Goal: Task Accomplishment & Management: Use online tool/utility

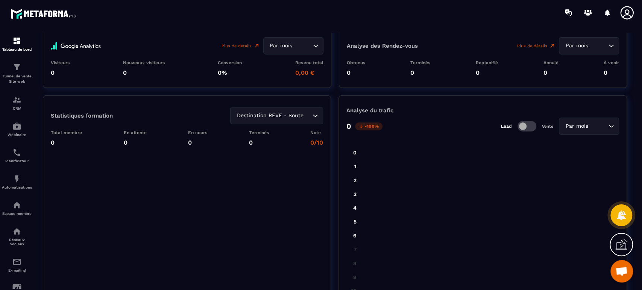
scroll to position [1178, 0]
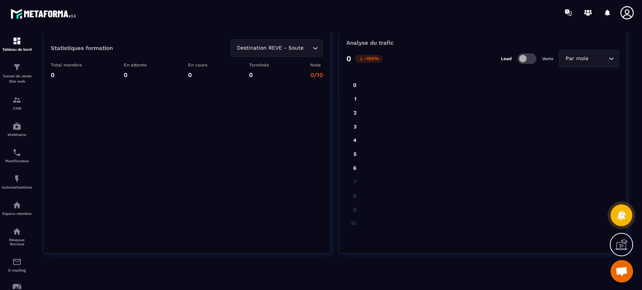
click at [19, 74] on p "Tunnel de vente Site web" at bounding box center [17, 79] width 30 height 11
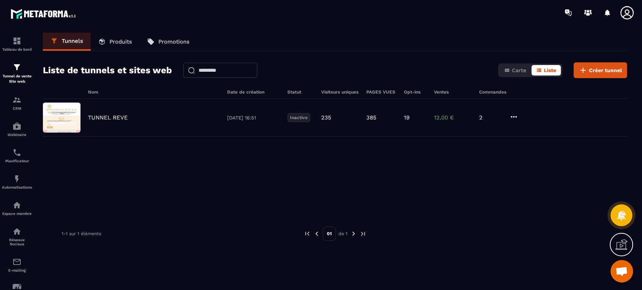
click at [102, 117] on p "TUNNEL REVE" at bounding box center [108, 117] width 40 height 7
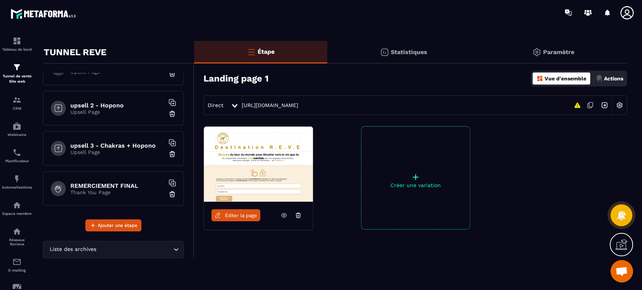
scroll to position [10, 0]
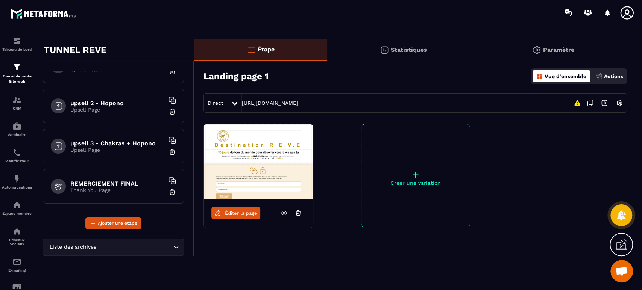
click at [112, 180] on h6 "REMERCIEMENT FINAL" at bounding box center [117, 183] width 94 height 7
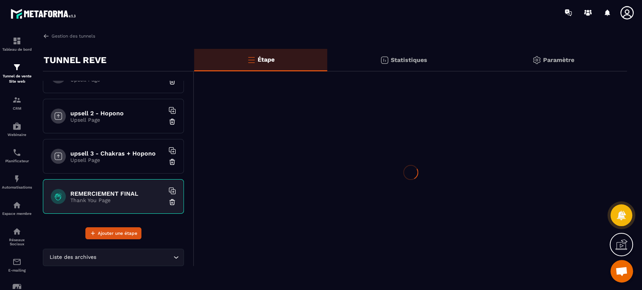
scroll to position [0, 0]
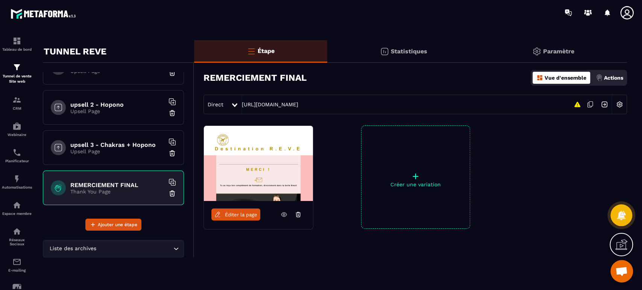
scroll to position [10, 0]
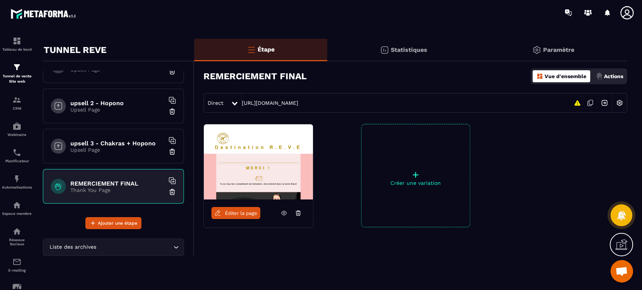
click at [248, 214] on span "Éditer la page" at bounding box center [241, 214] width 32 height 6
